Goal: Task Accomplishment & Management: Manage account settings

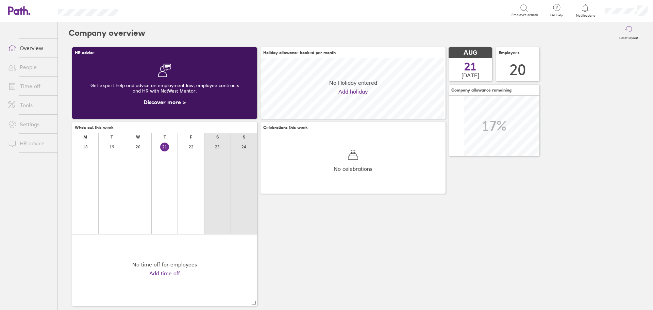
scroll to position [60, 185]
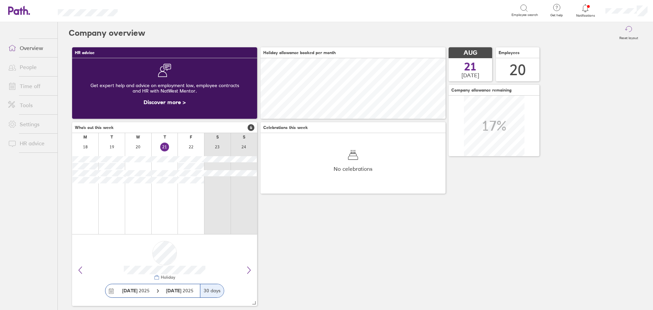
click at [30, 87] on link "Time off" at bounding box center [30, 86] width 55 height 14
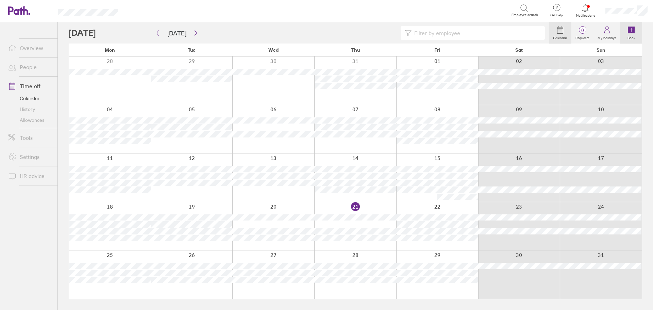
click at [630, 29] on icon at bounding box center [630, 30] width 7 height 7
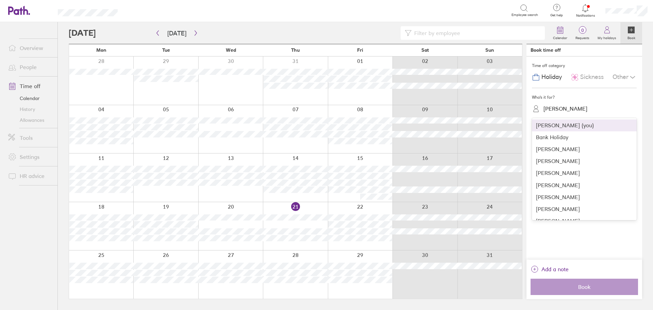
click at [553, 108] on div "Pete Jones" at bounding box center [565, 108] width 44 height 6
click at [558, 161] on div "George Smith" at bounding box center [584, 161] width 105 height 12
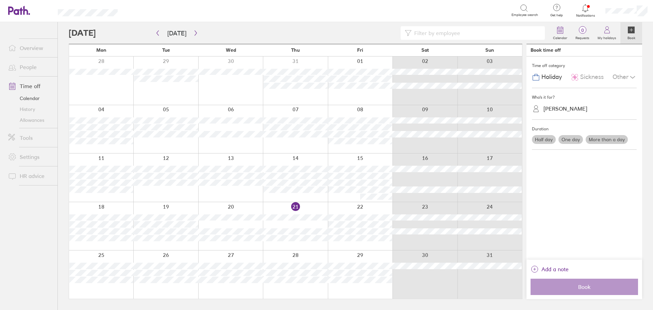
click at [586, 76] on span "Sickness" at bounding box center [591, 76] width 23 height 7
click at [573, 139] on label "One day" at bounding box center [570, 139] width 24 height 9
click at [0, 0] on input "One day" at bounding box center [0, 0] width 0 height 0
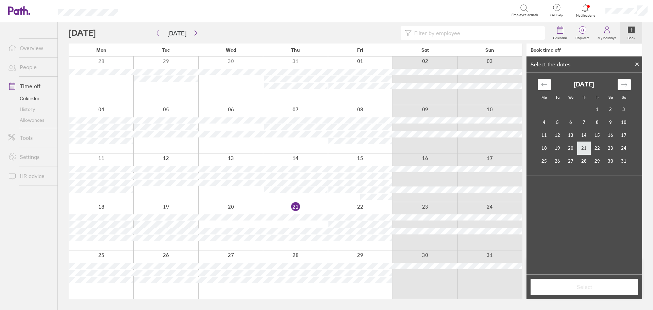
click at [582, 148] on td "21" at bounding box center [583, 147] width 13 height 13
click at [591, 287] on span "Select" at bounding box center [584, 286] width 98 height 6
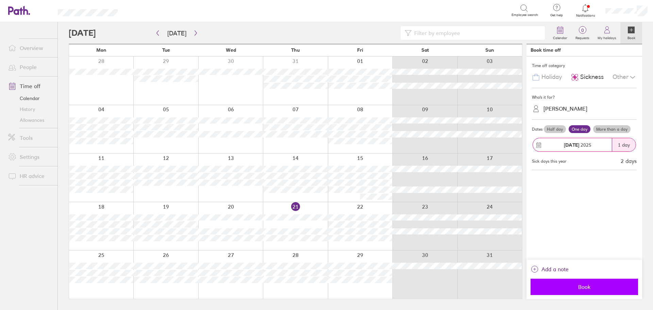
click at [591, 287] on span "Book" at bounding box center [584, 286] width 98 height 6
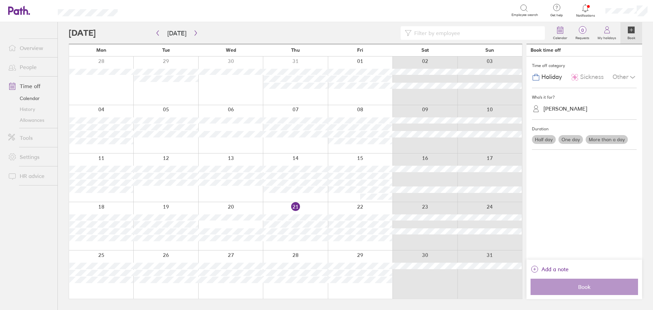
click at [585, 6] on icon at bounding box center [585, 8] width 8 height 8
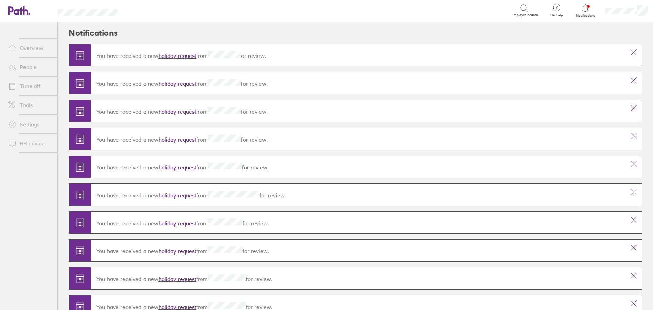
click at [185, 54] on link "holiday request" at bounding box center [177, 55] width 38 height 7
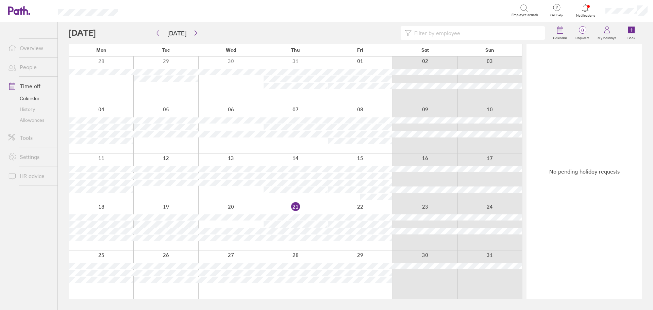
click at [585, 7] on icon at bounding box center [585, 8] width 8 height 8
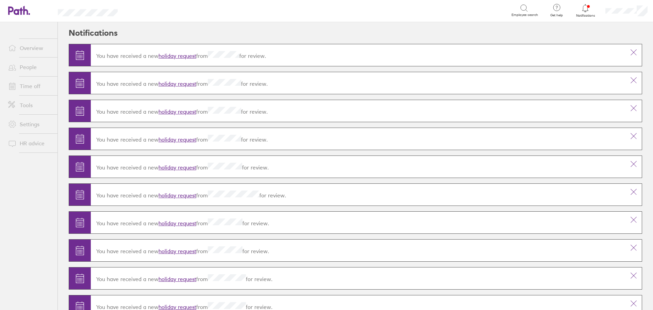
click at [187, 54] on link "holiday request" at bounding box center [177, 55] width 38 height 7
